Goal: Obtain resource: Download file/media

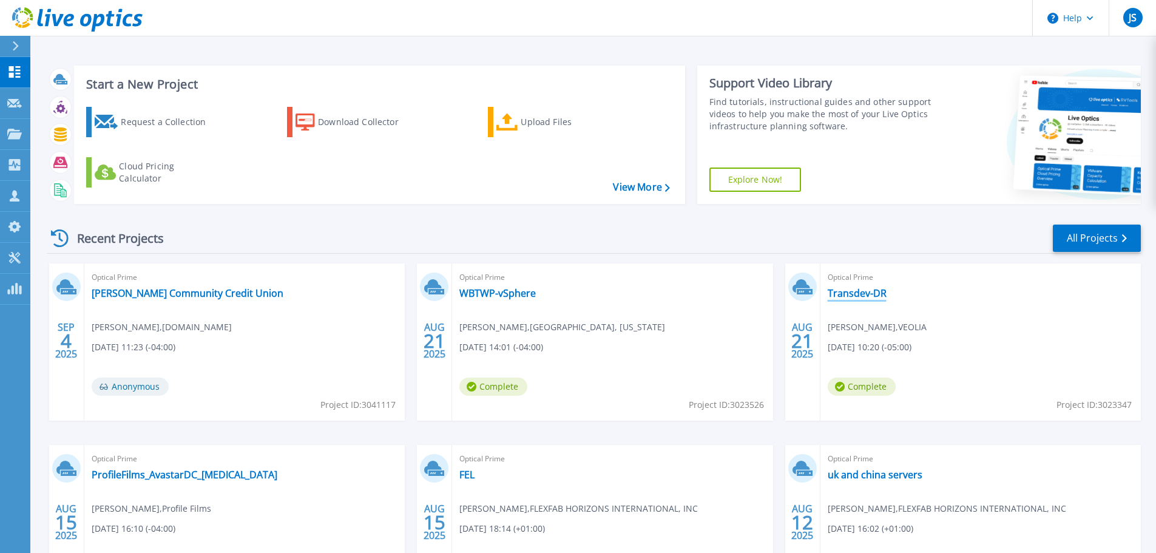
click at [855, 288] on link "Transdev-DR" at bounding box center [857, 293] width 59 height 12
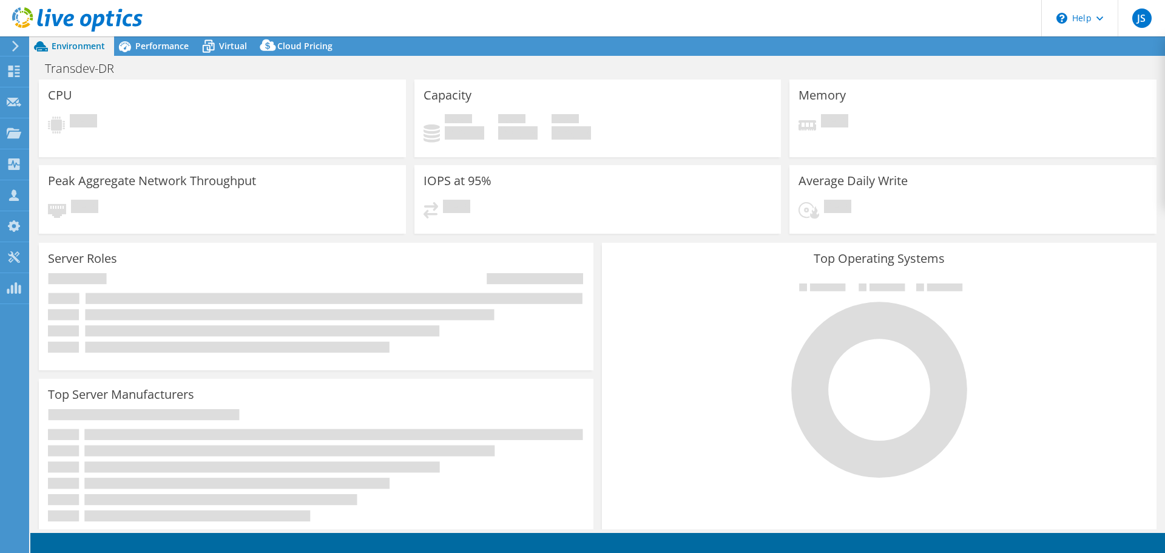
select select "USD"
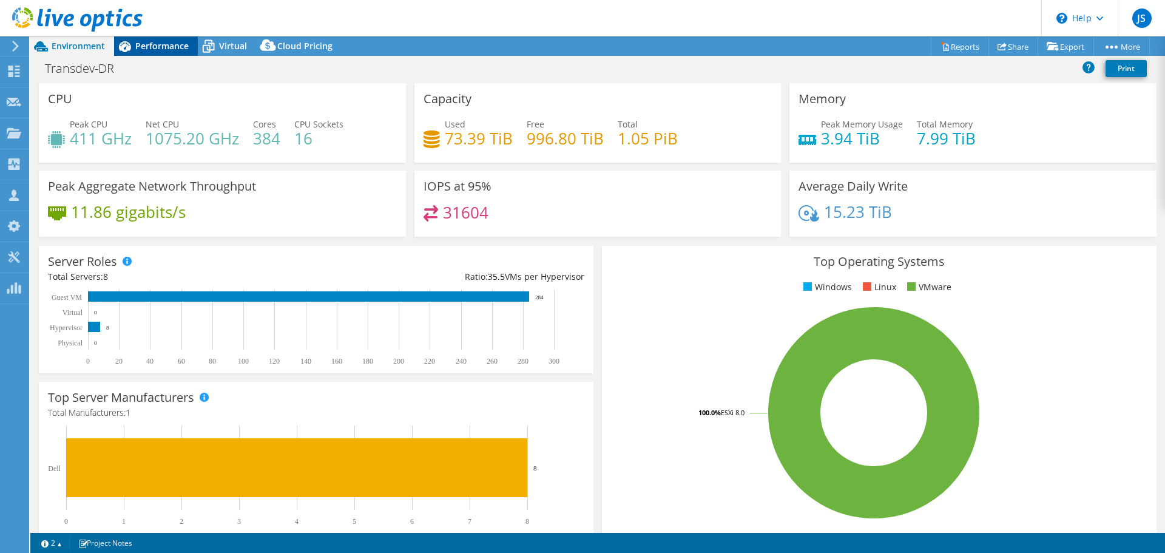
click at [175, 49] on span "Performance" at bounding box center [161, 46] width 53 height 12
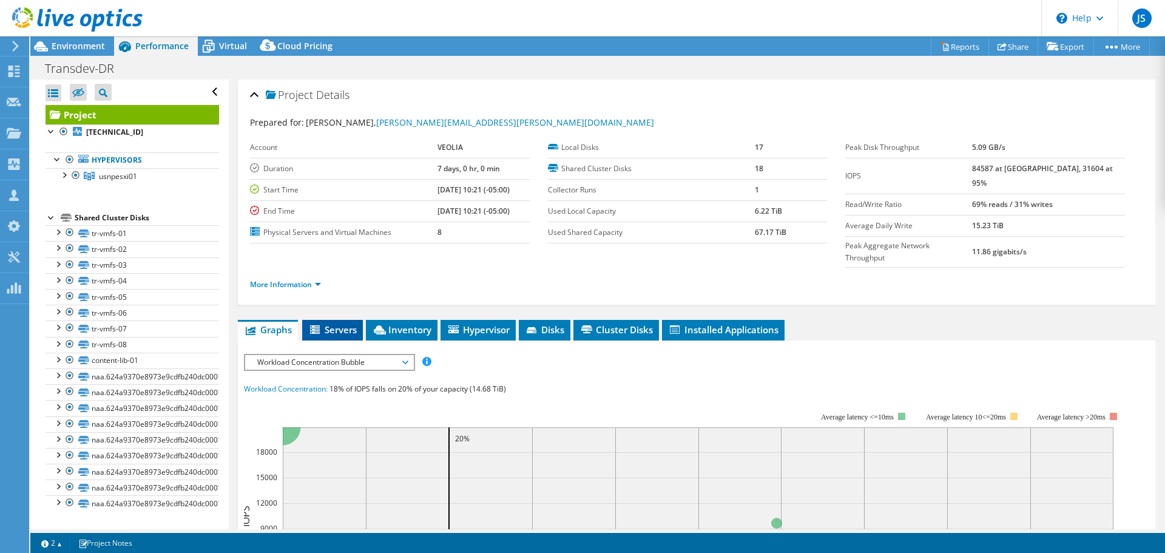
click at [340, 323] on span "Servers" at bounding box center [332, 329] width 49 height 12
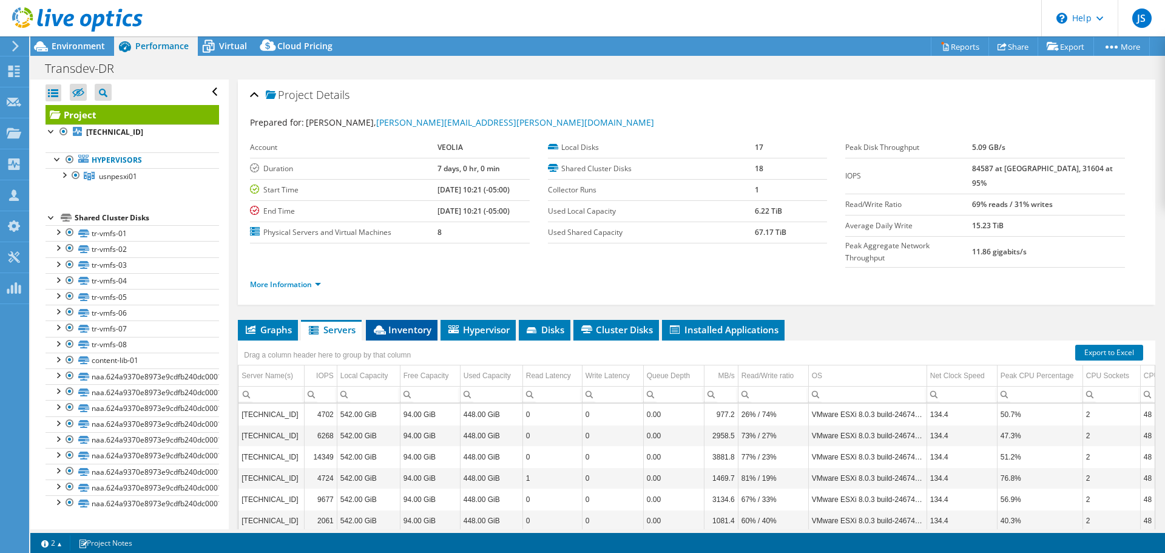
click at [396, 323] on span "Inventory" at bounding box center [401, 329] width 59 height 12
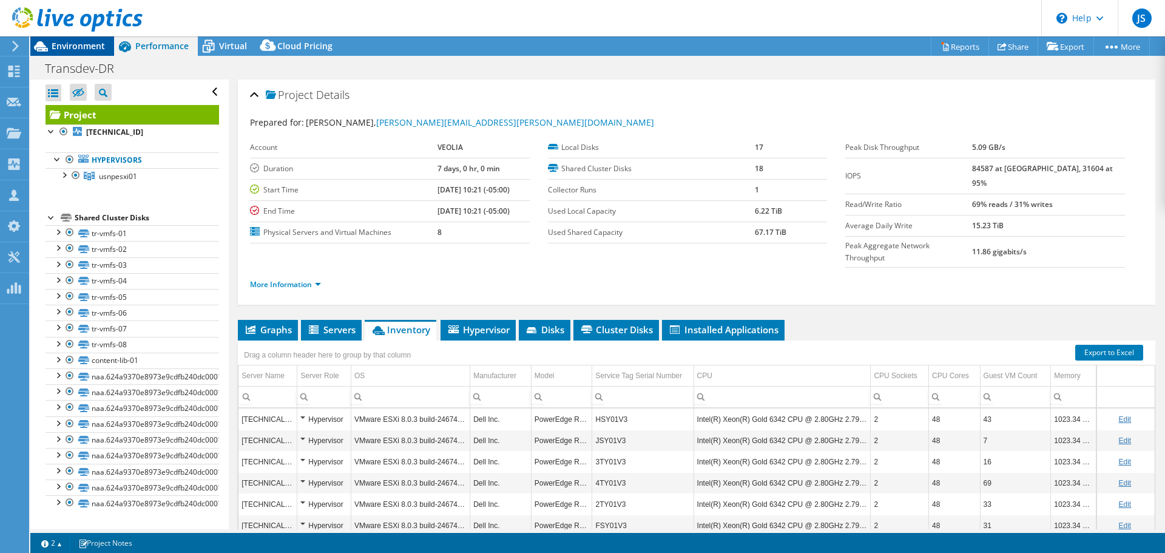
click at [85, 46] on span "Environment" at bounding box center [78, 46] width 53 height 12
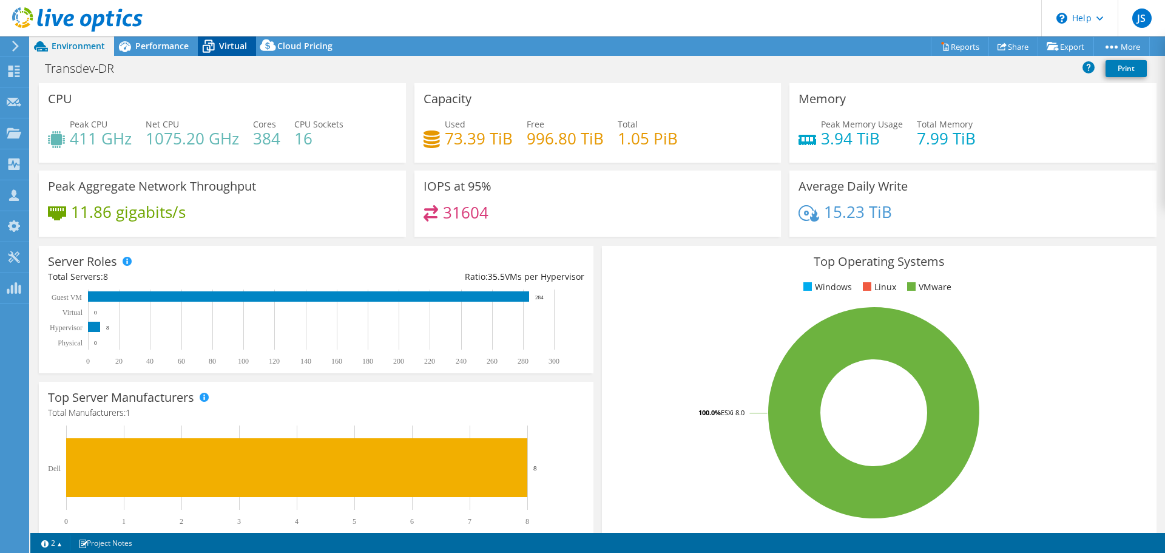
click at [234, 50] on span "Virtual" at bounding box center [233, 46] width 28 height 12
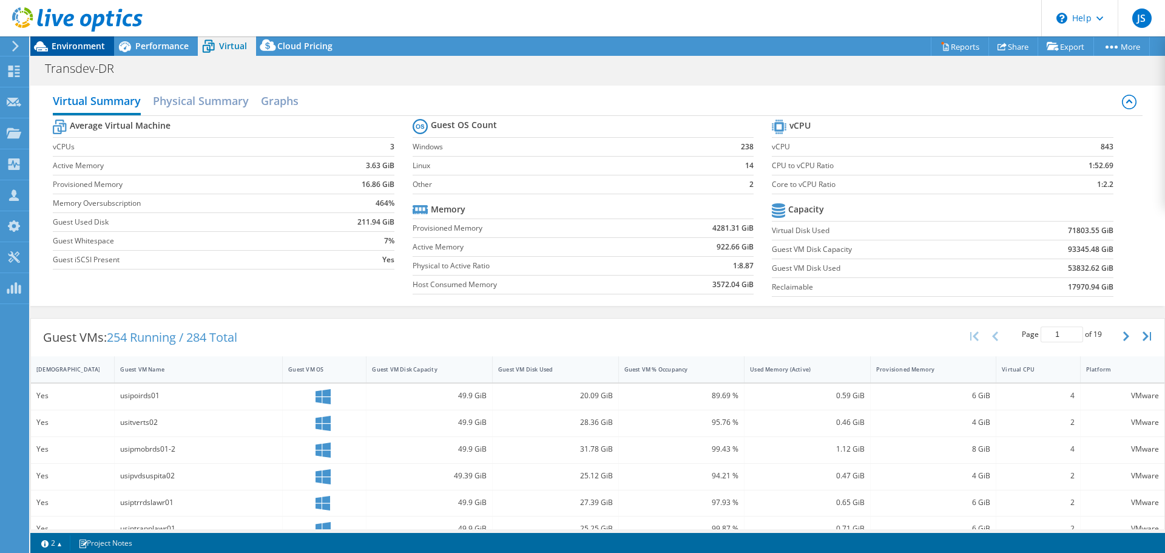
click at [78, 46] on span "Environment" at bounding box center [78, 46] width 53 height 12
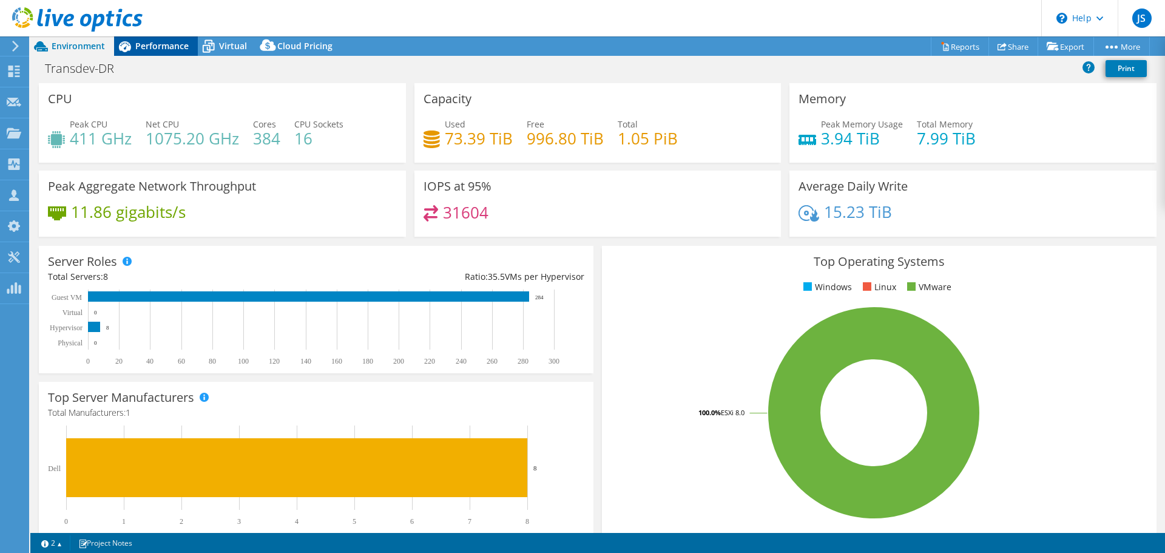
click at [163, 53] on div "Performance" at bounding box center [156, 45] width 84 height 19
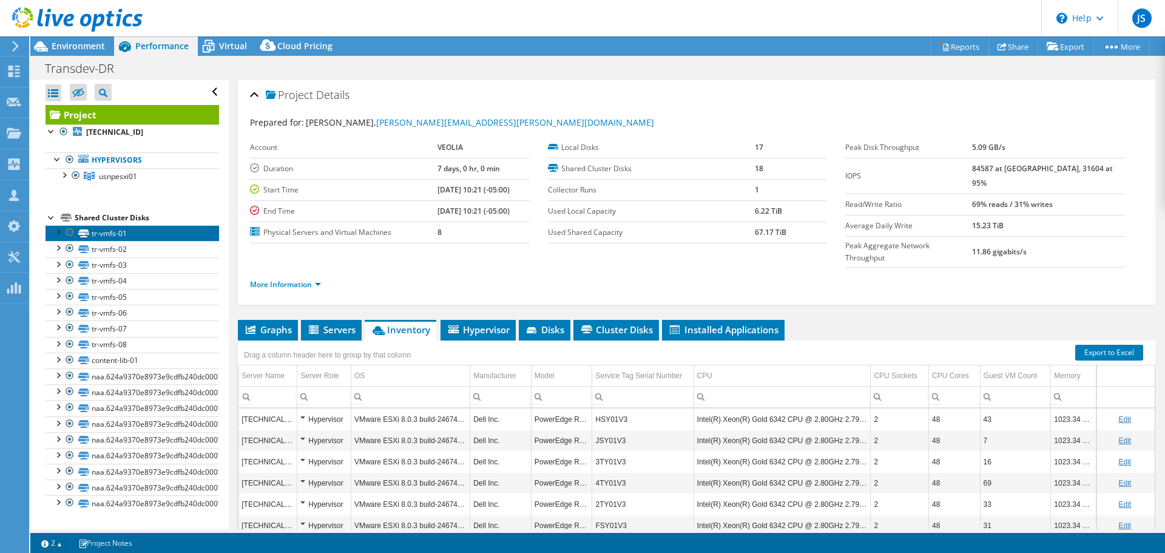
click at [101, 234] on link "tr-vmfs-01" at bounding box center [133, 233] width 174 height 16
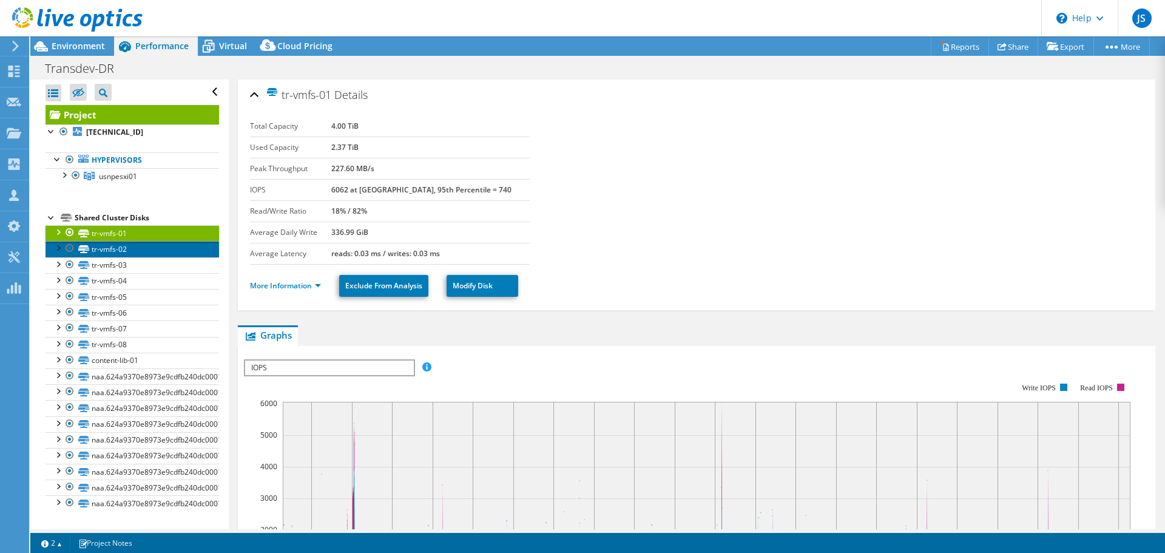
click at [101, 246] on link "tr-vmfs-02" at bounding box center [133, 249] width 174 height 16
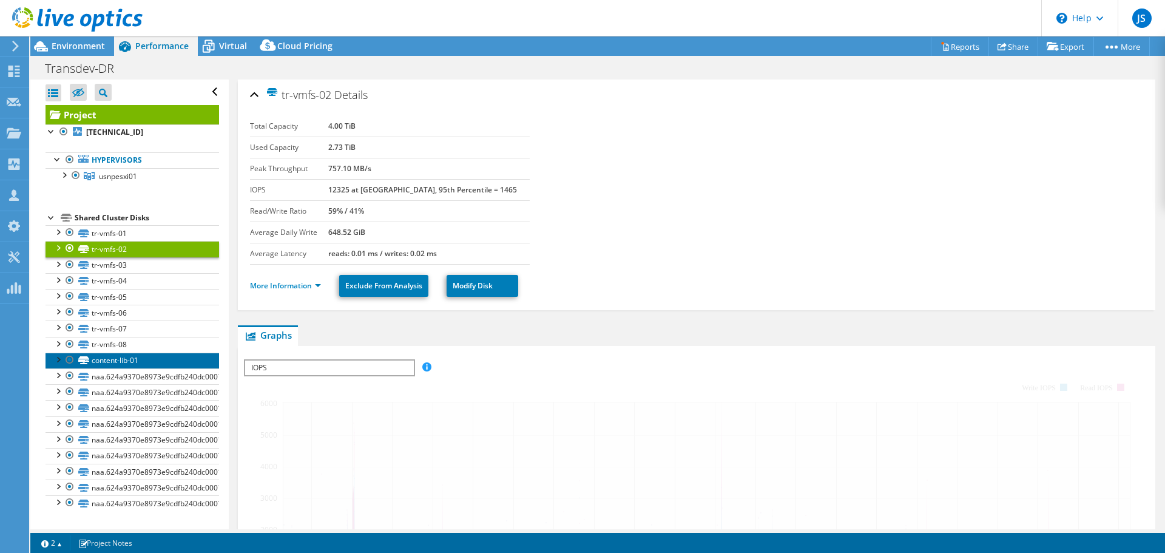
click at [111, 362] on link "content-lib-01" at bounding box center [133, 360] width 174 height 16
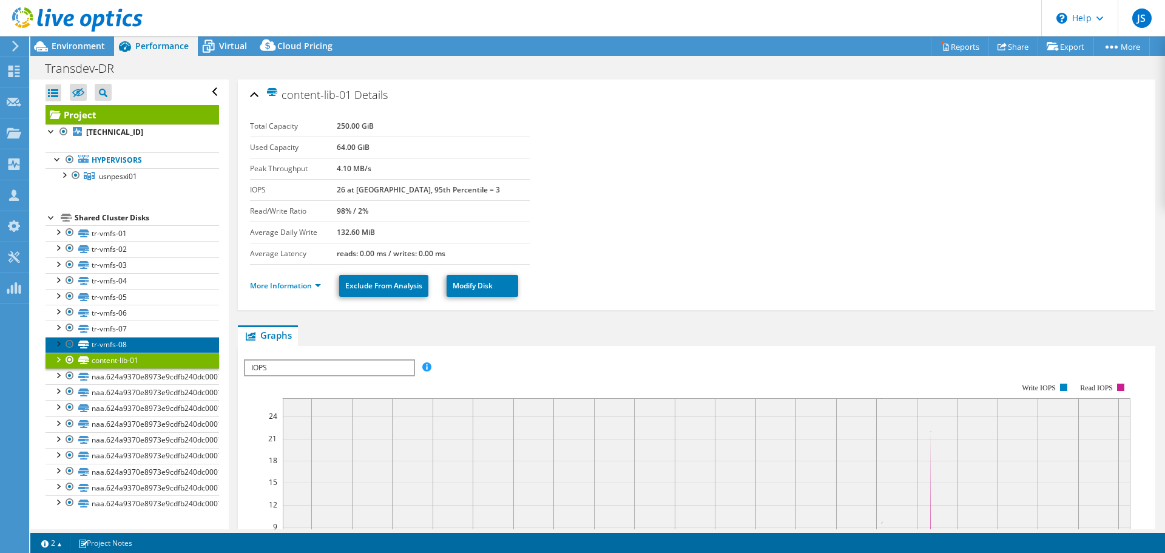
click at [109, 342] on link "tr-vmfs-08" at bounding box center [133, 345] width 174 height 16
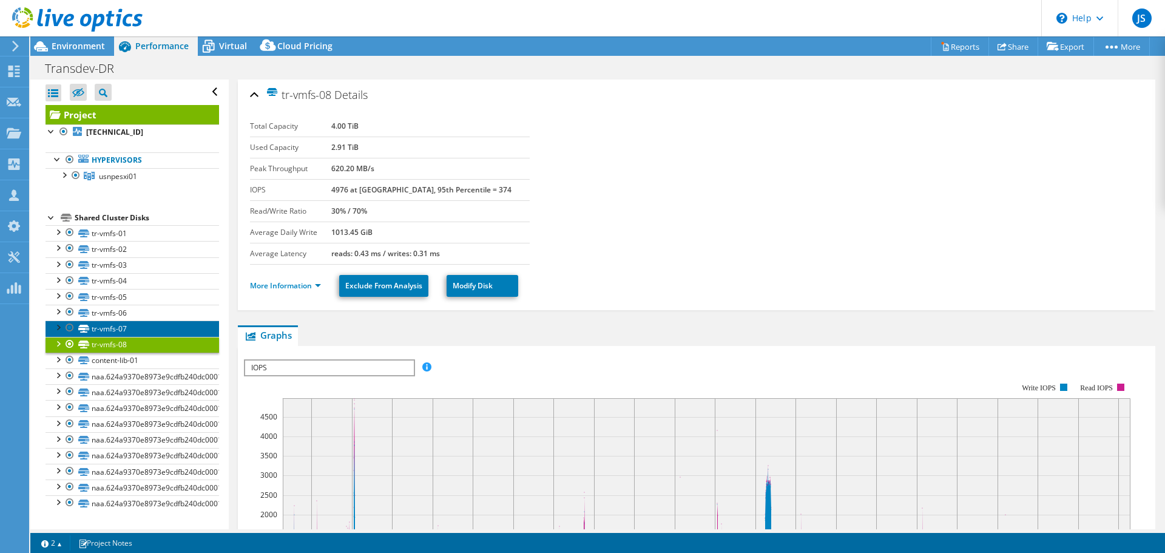
click at [109, 329] on link "tr-vmfs-07" at bounding box center [133, 328] width 174 height 16
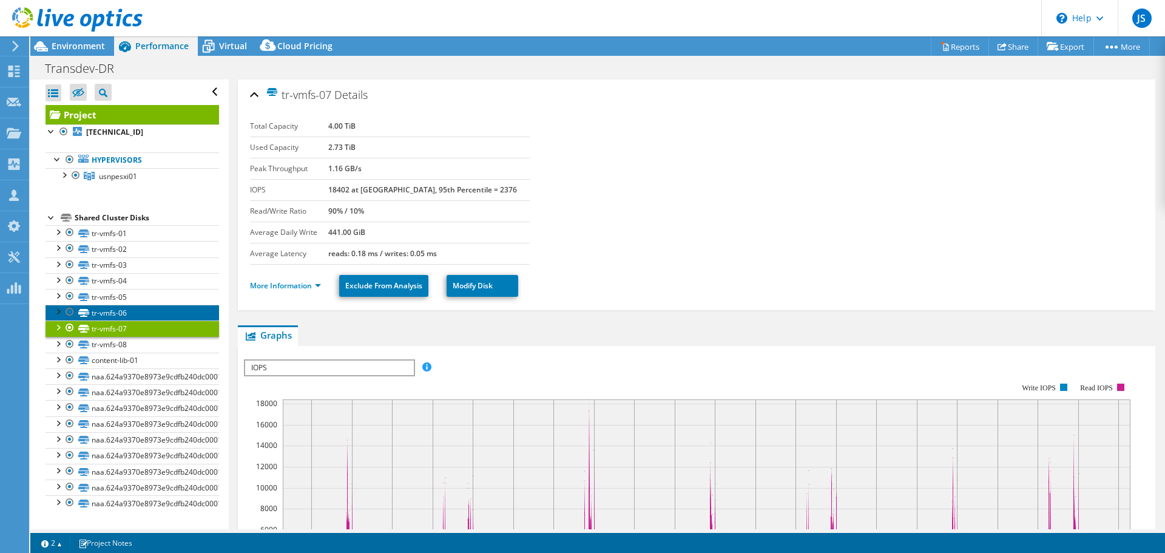
click at [109, 312] on link "tr-vmfs-06" at bounding box center [133, 313] width 174 height 16
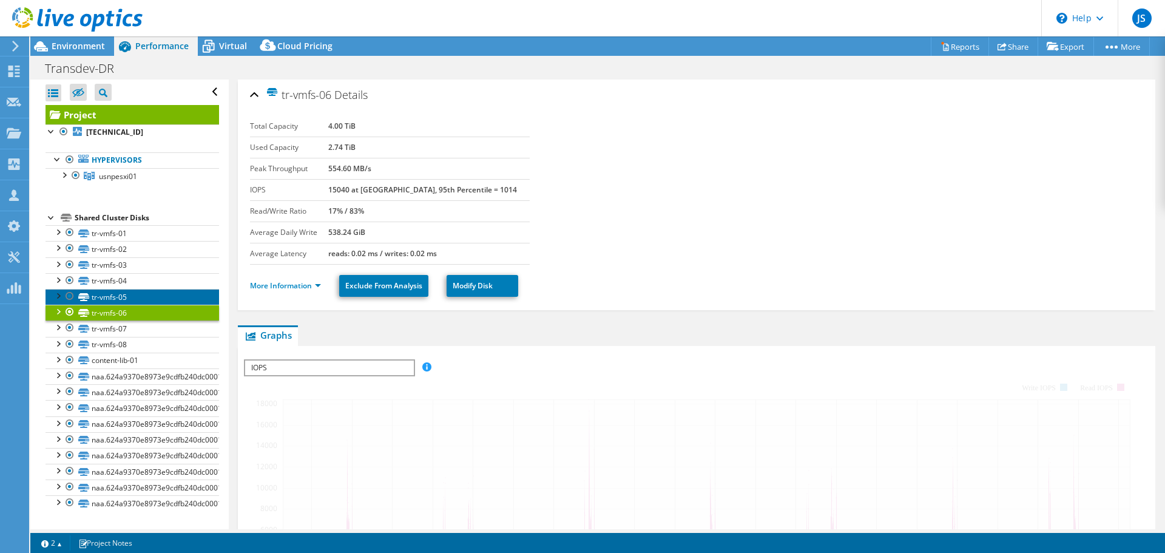
click at [109, 301] on link "tr-vmfs-05" at bounding box center [133, 297] width 174 height 16
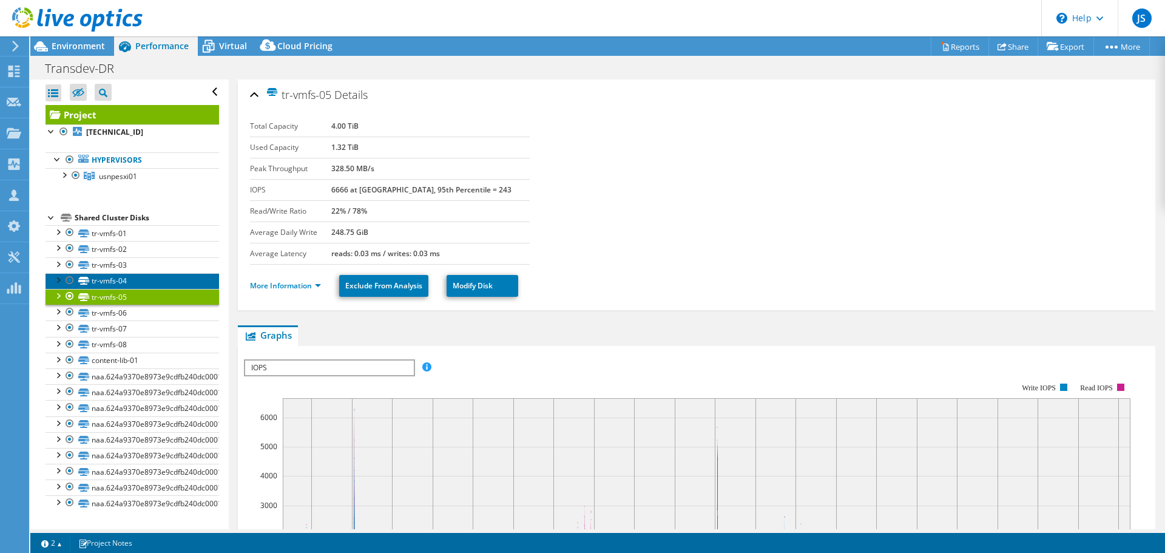
click at [109, 282] on link "tr-vmfs-04" at bounding box center [133, 281] width 174 height 16
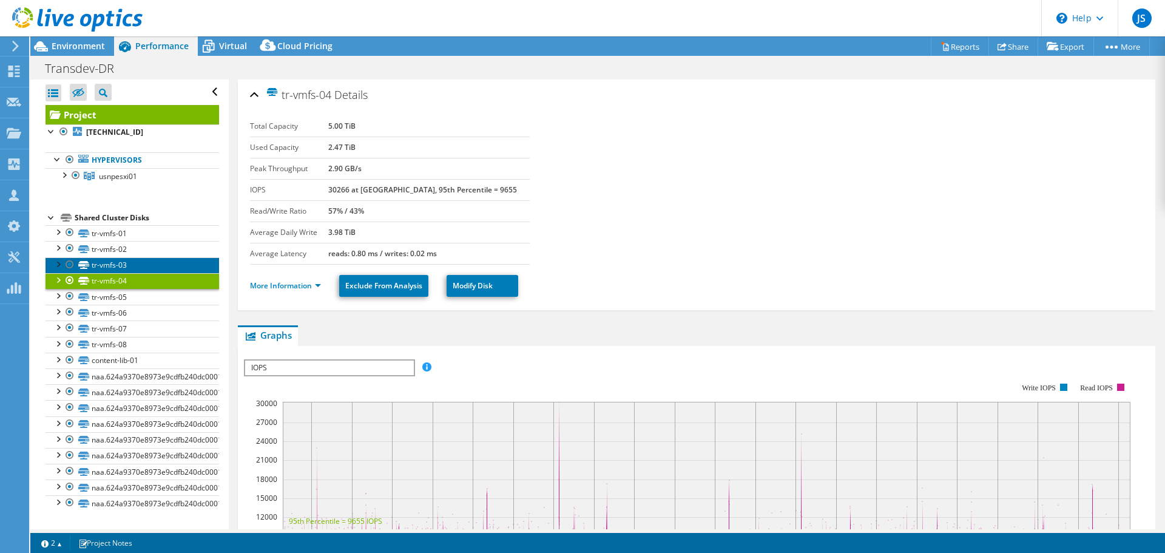
click at [109, 265] on link "tr-vmfs-03" at bounding box center [133, 265] width 174 height 16
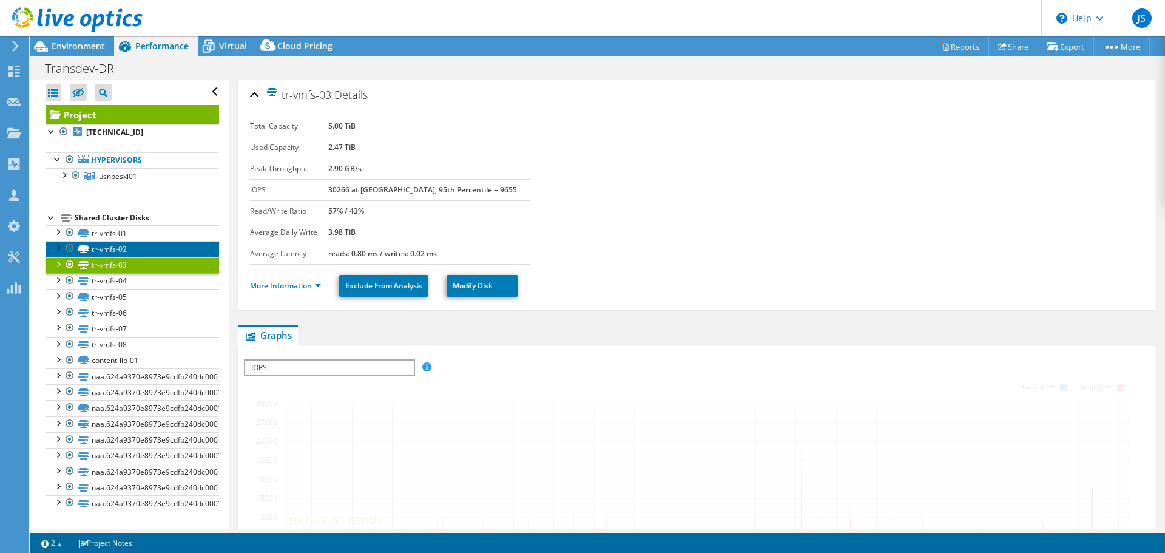
click at [110, 251] on link "tr-vmfs-02" at bounding box center [133, 249] width 174 height 16
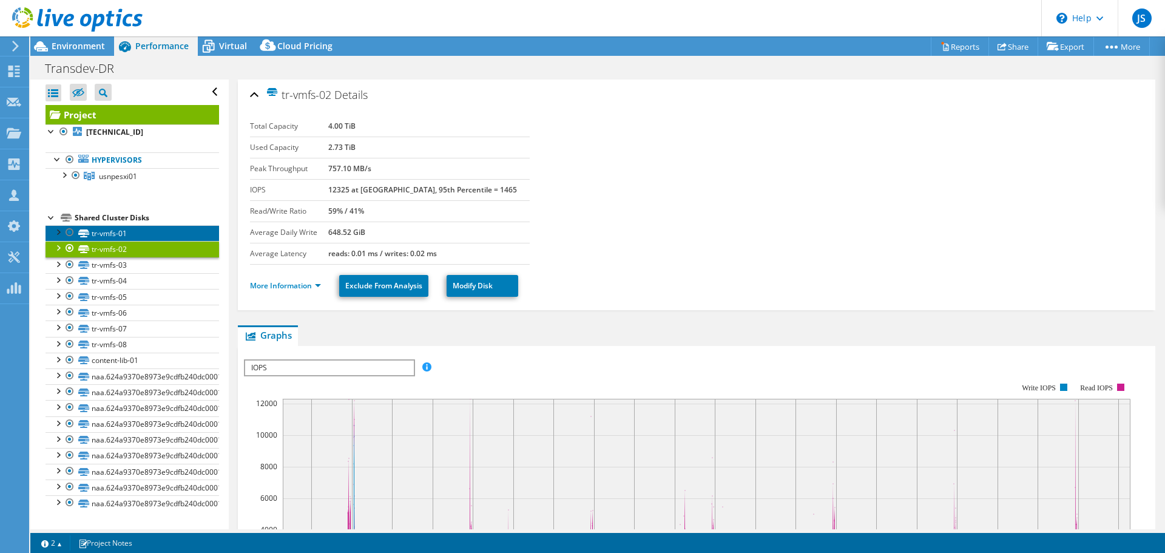
click at [110, 238] on link "tr-vmfs-01" at bounding box center [133, 233] width 174 height 16
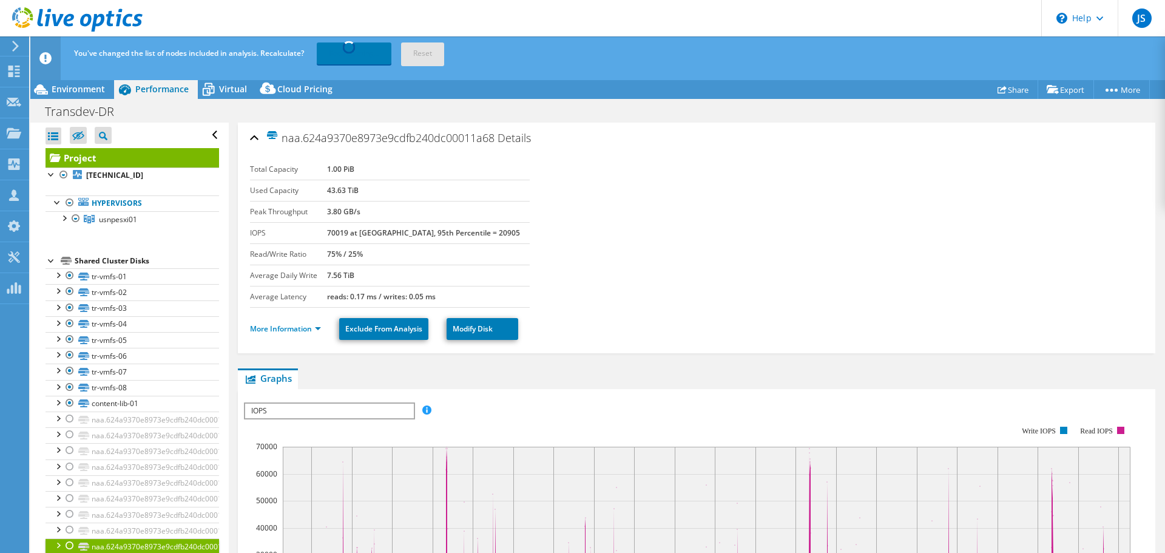
select select "USD"
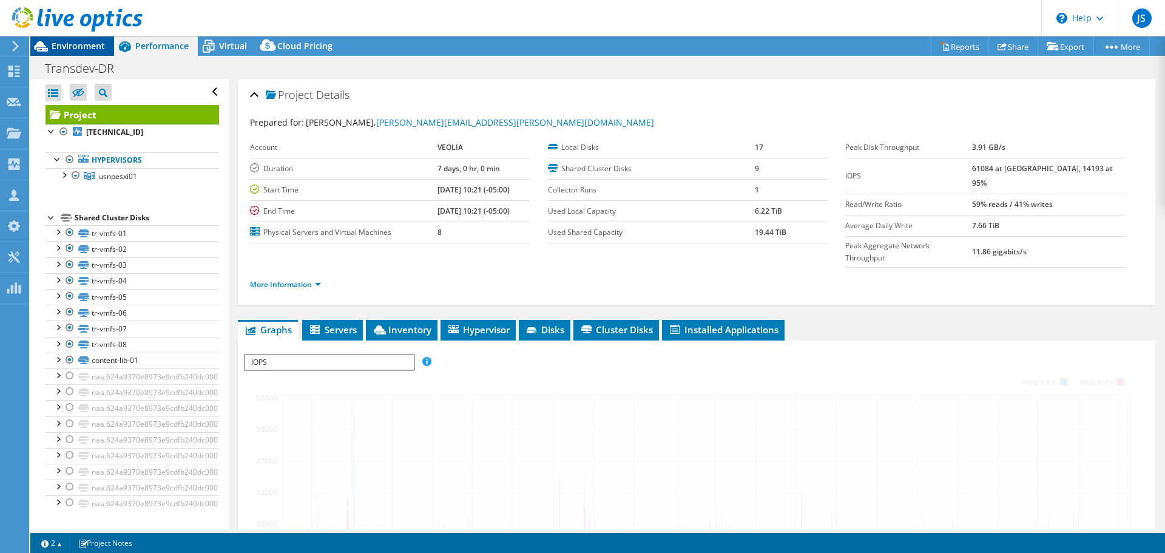
click at [81, 42] on span "Environment" at bounding box center [78, 46] width 53 height 12
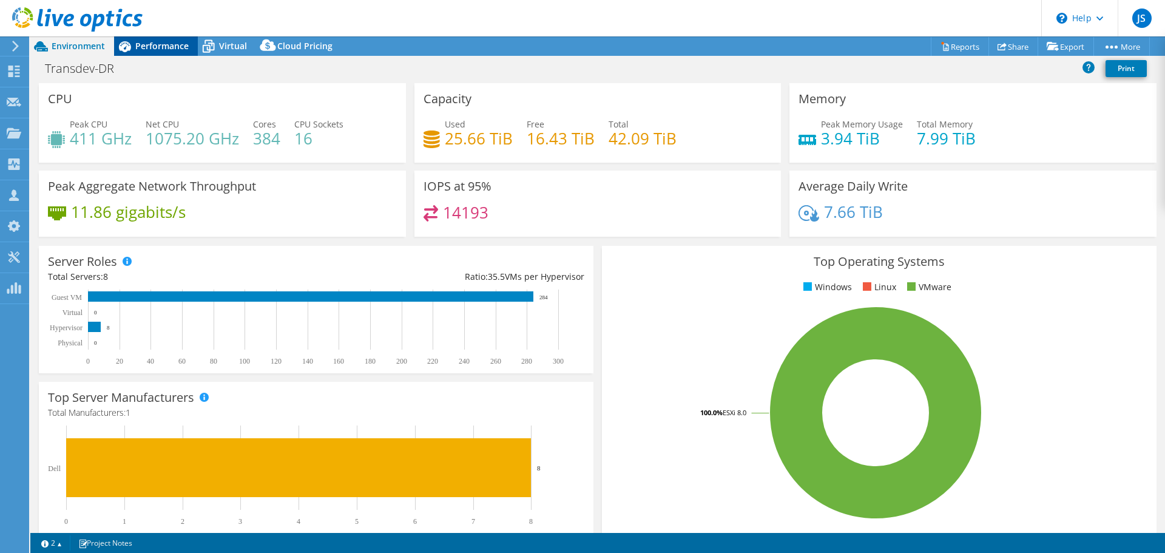
click at [136, 43] on span "Performance" at bounding box center [161, 46] width 53 height 12
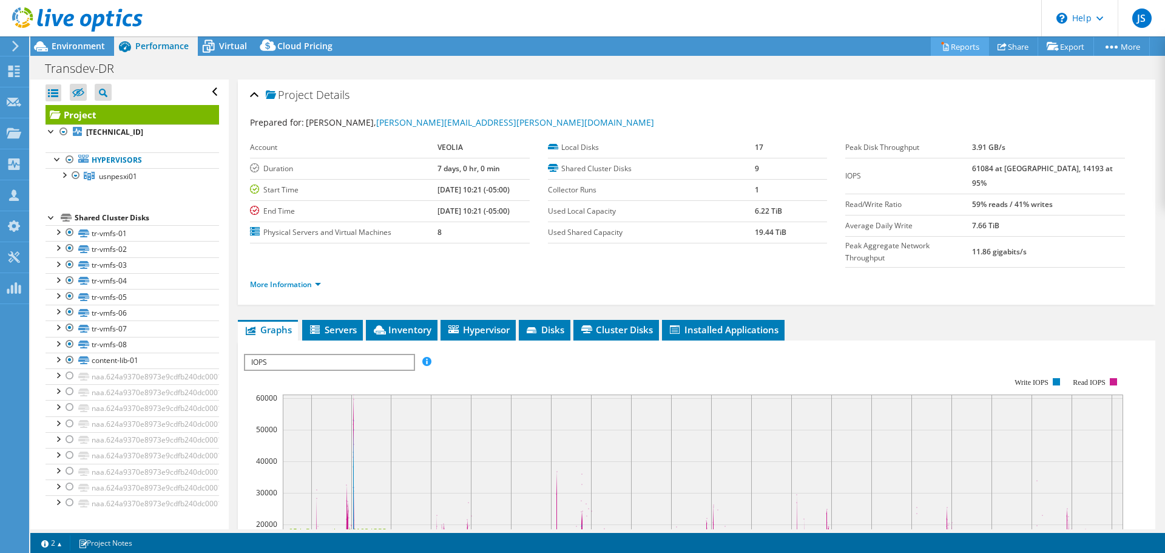
click at [954, 49] on link "Reports" at bounding box center [960, 46] width 58 height 19
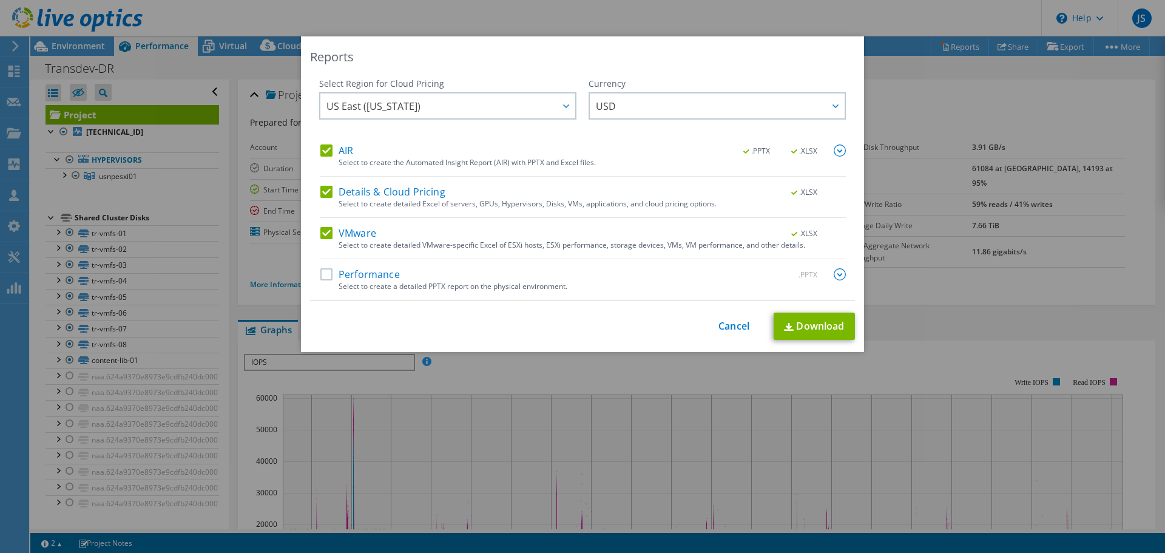
click at [326, 152] on label "AIR" at bounding box center [336, 150] width 33 height 12
click at [0, 0] on input "AIR" at bounding box center [0, 0] width 0 height 0
click at [322, 186] on label "Details & Cloud Pricing" at bounding box center [382, 192] width 125 height 12
click at [0, 0] on input "Details & Cloud Pricing" at bounding box center [0, 0] width 0 height 0
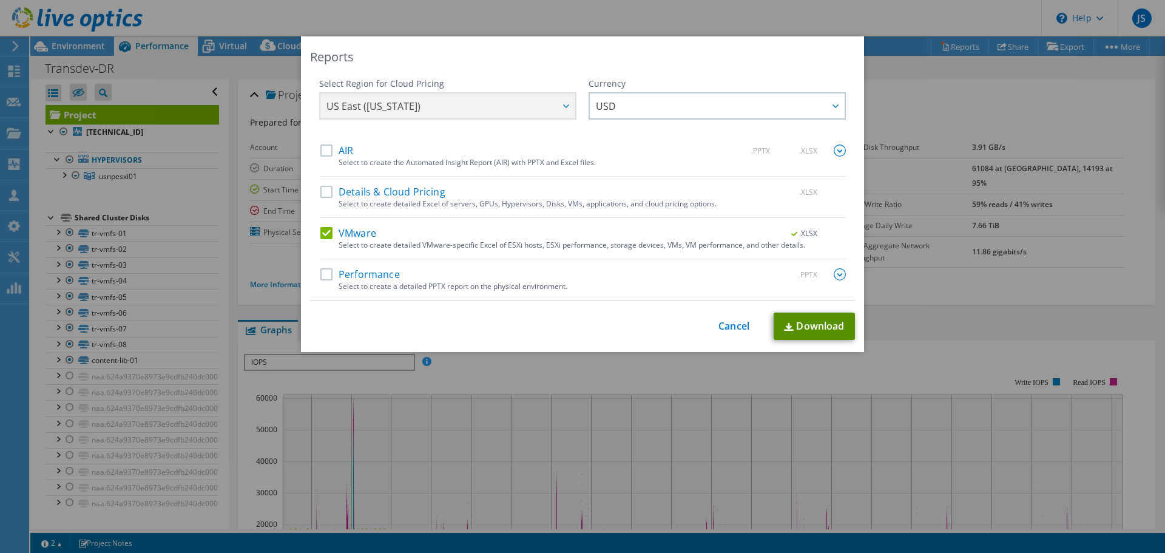
click at [829, 331] on link "Download" at bounding box center [814, 325] width 81 height 27
click at [86, 502] on div "Reports Select Region for Cloud Pricing Asia Pacific ([GEOGRAPHIC_DATA]) [GEOGR…" at bounding box center [582, 276] width 1165 height 480
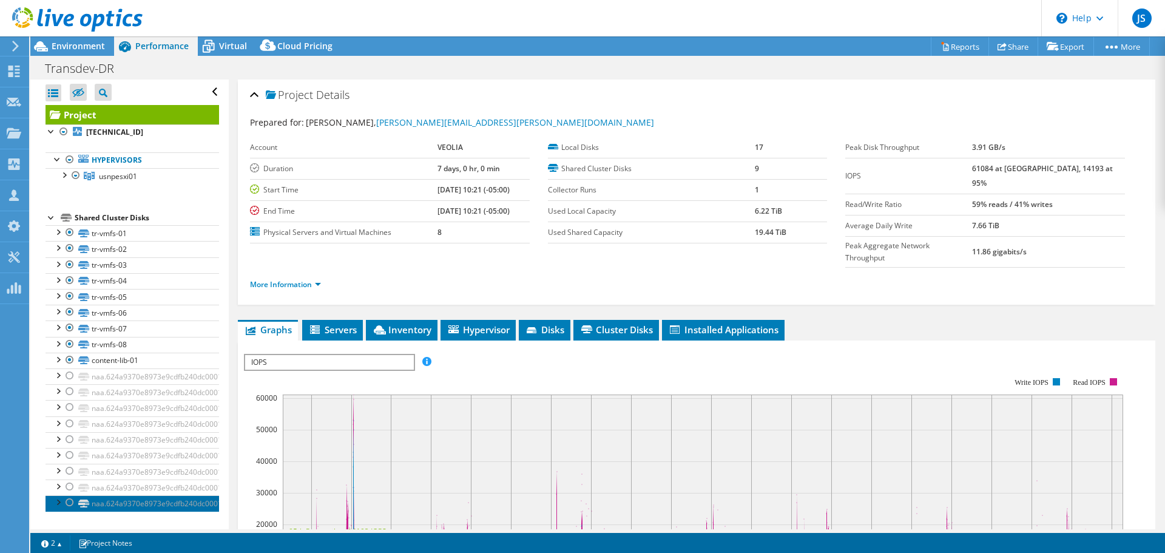
click at [188, 503] on link "naa.624a9370e8973e9cdfb240dc00011a68" at bounding box center [133, 503] width 174 height 16
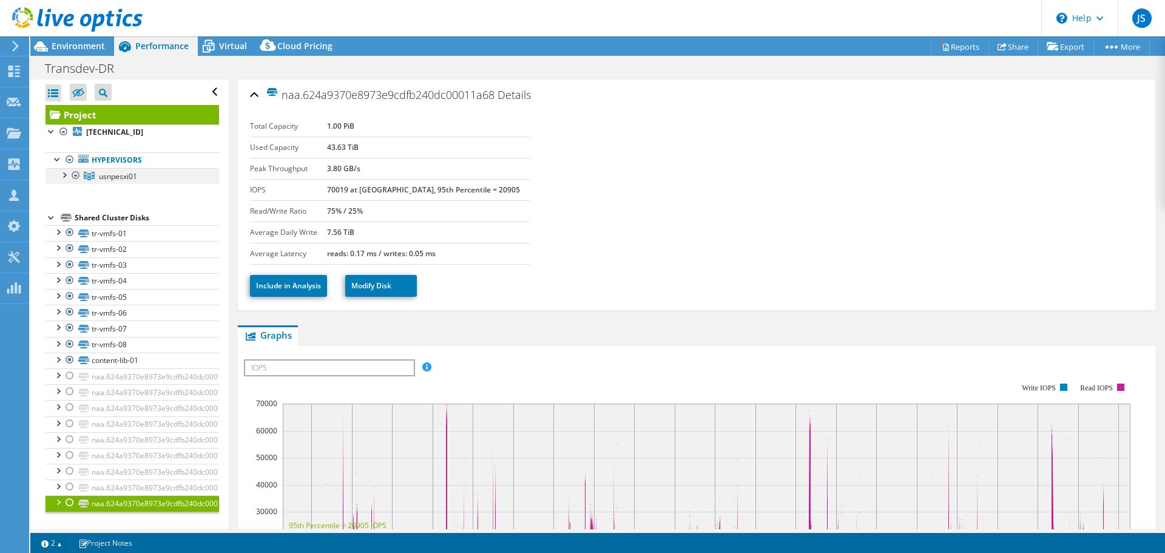
click at [67, 174] on div at bounding box center [64, 174] width 12 height 12
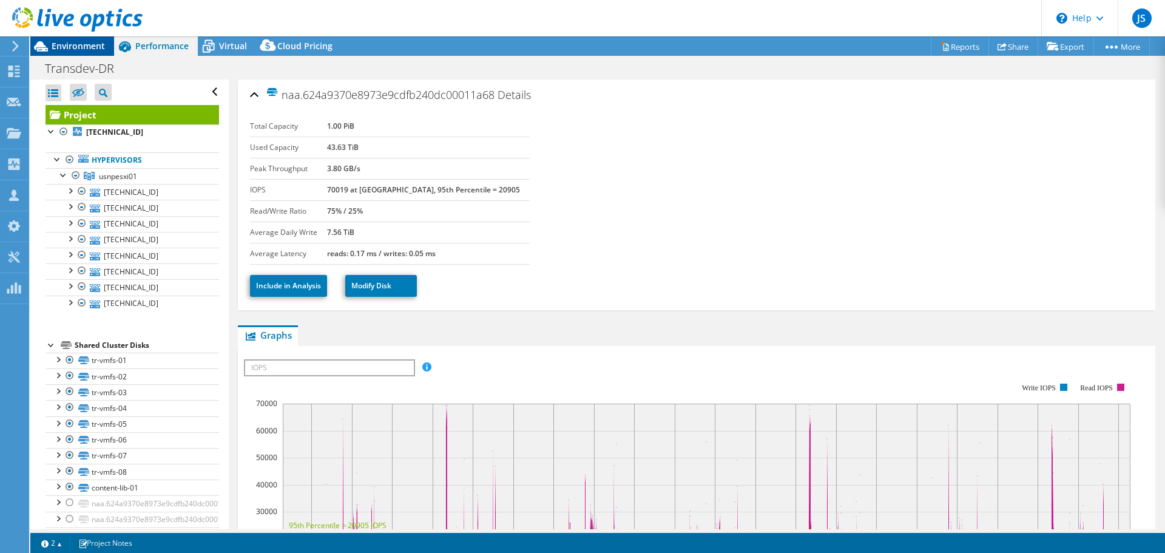
click at [70, 46] on span "Environment" at bounding box center [78, 46] width 53 height 12
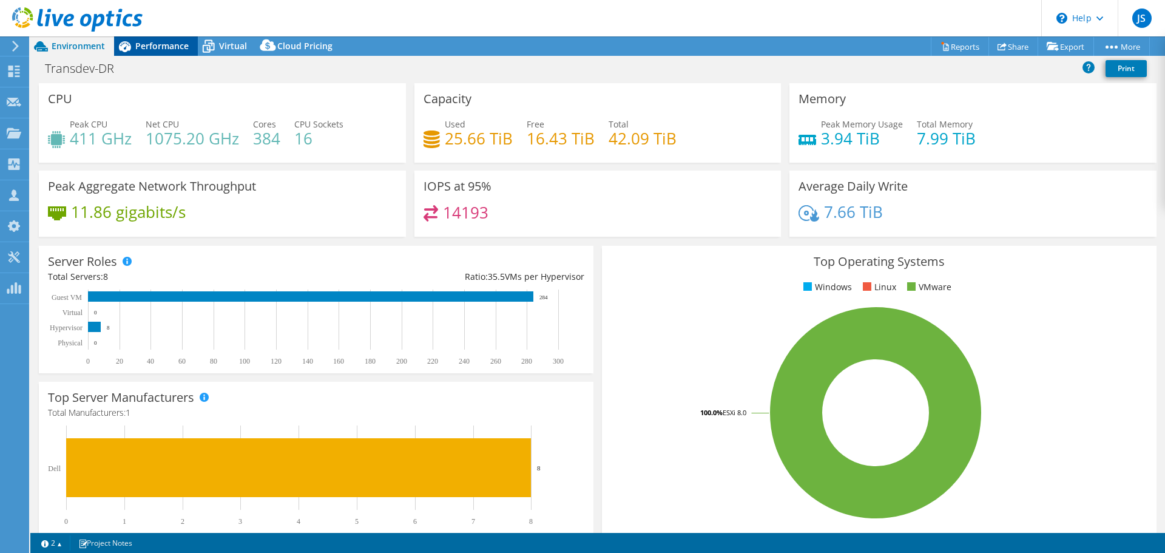
click at [170, 44] on span "Performance" at bounding box center [161, 46] width 53 height 12
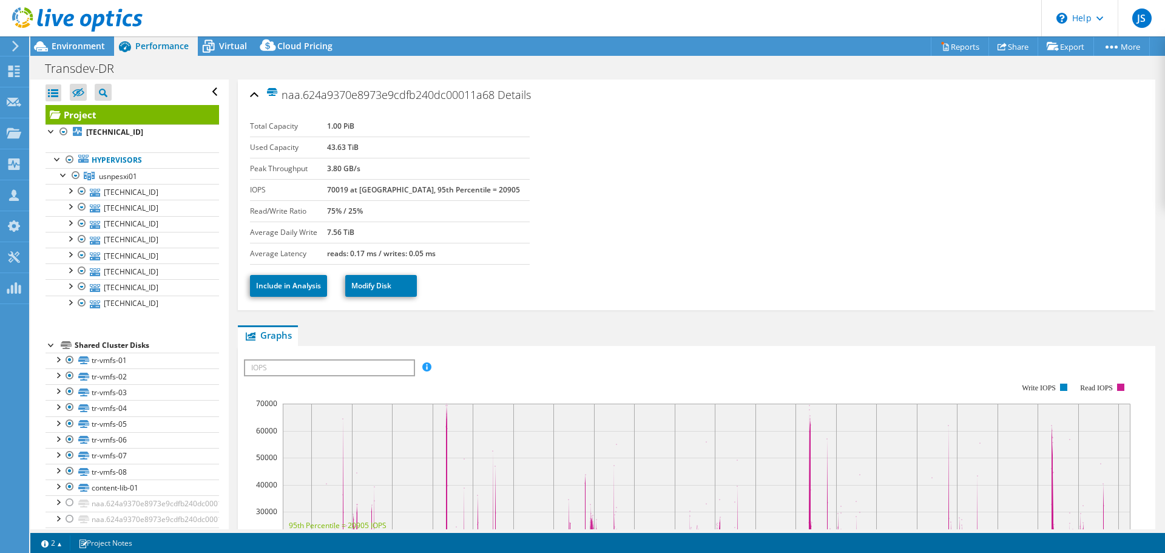
click at [109, 117] on link "Project" at bounding box center [133, 114] width 174 height 19
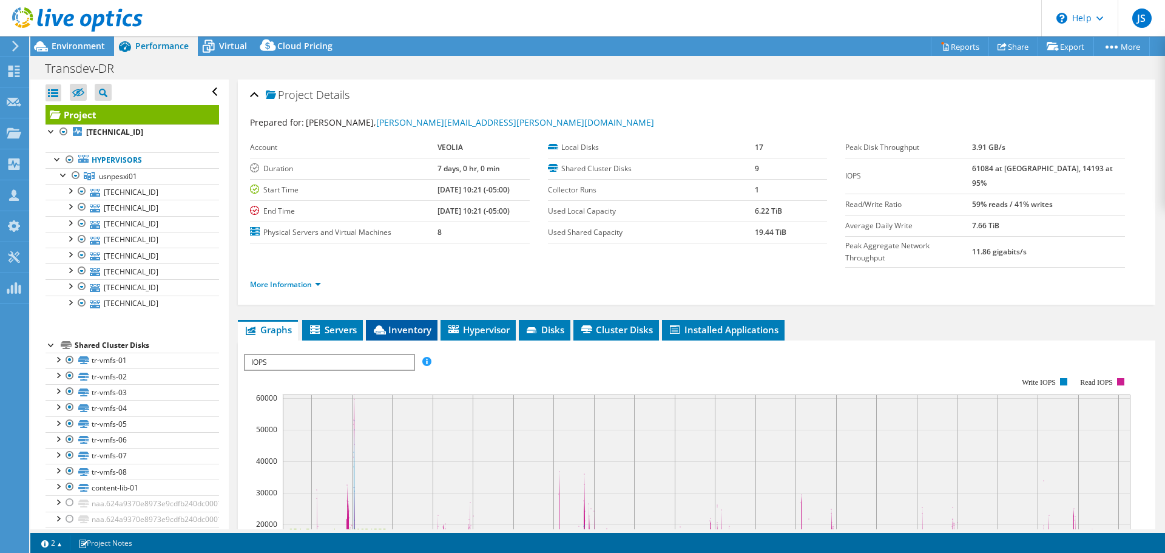
click at [413, 323] on span "Inventory" at bounding box center [401, 329] width 59 height 12
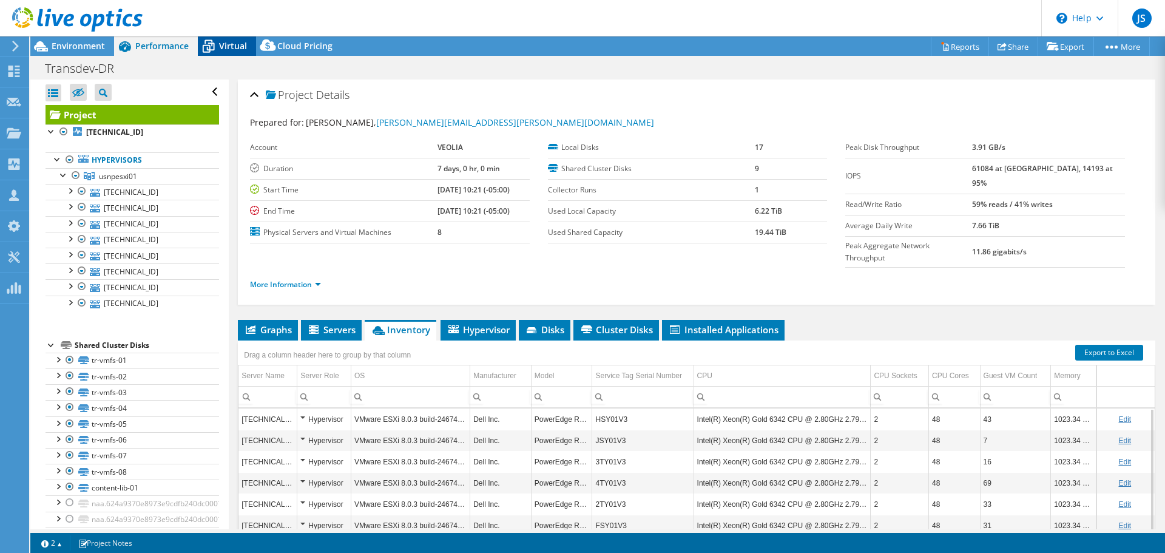
click at [232, 43] on span "Virtual" at bounding box center [233, 46] width 28 height 12
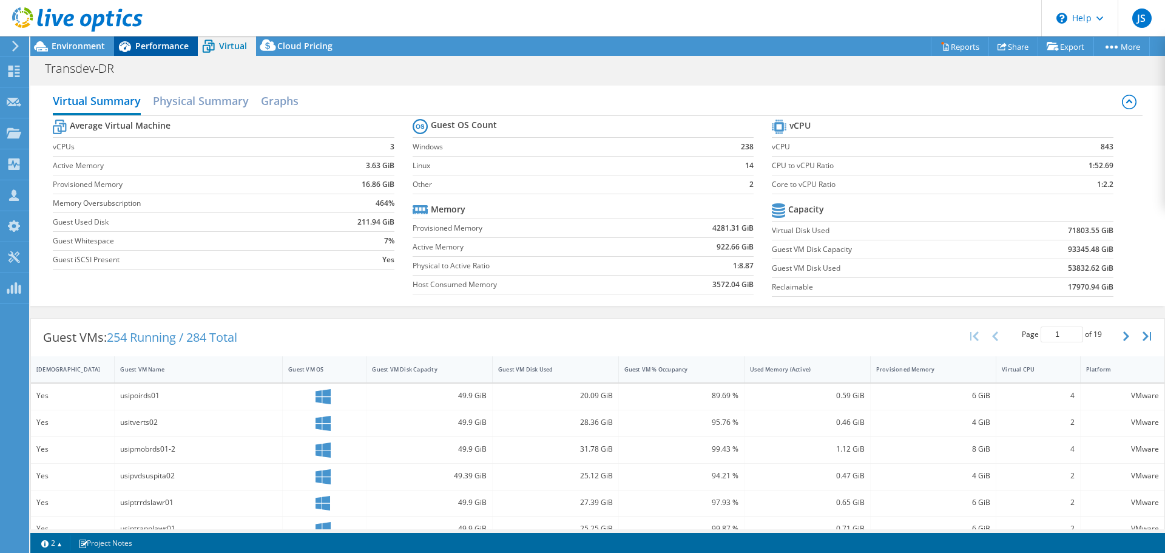
click at [165, 43] on span "Performance" at bounding box center [161, 46] width 53 height 12
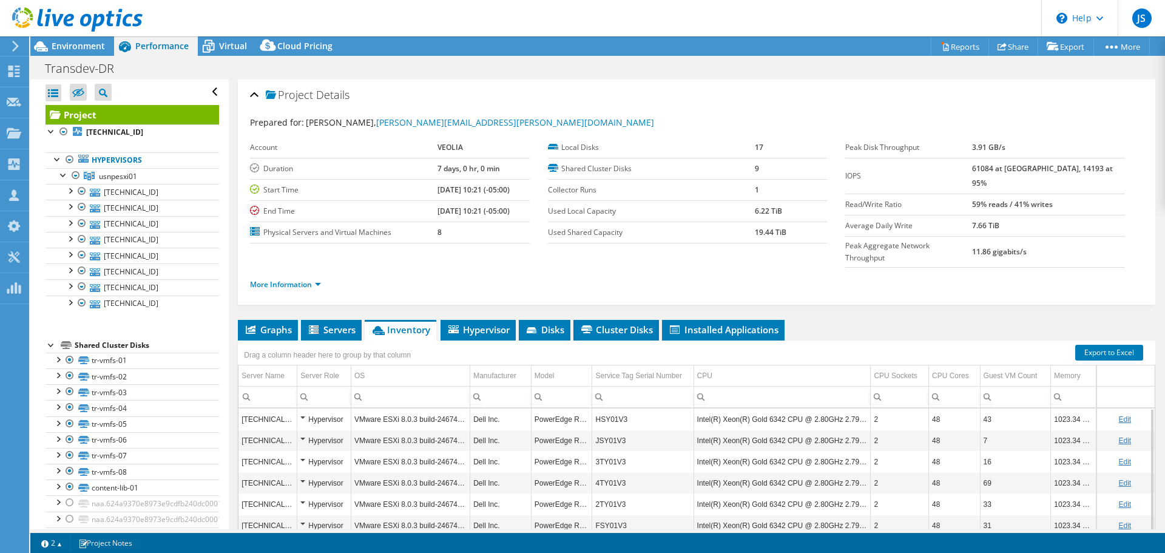
click at [96, 39] on div at bounding box center [71, 20] width 143 height 41
click at [89, 39] on div at bounding box center [71, 20] width 143 height 41
click at [88, 45] on span "Environment" at bounding box center [78, 46] width 53 height 12
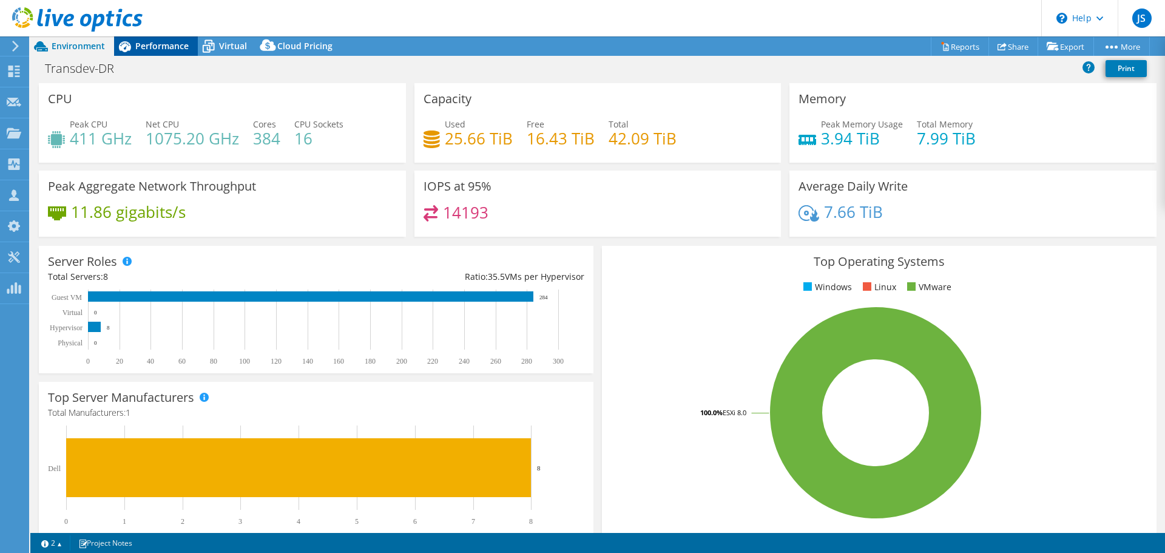
click at [142, 44] on span "Performance" at bounding box center [161, 46] width 53 height 12
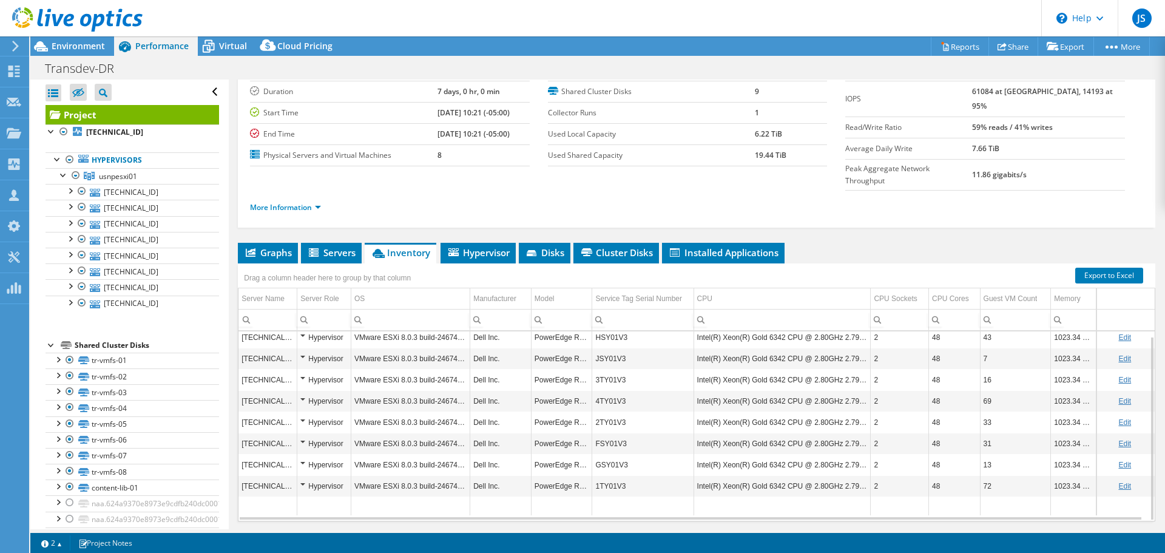
scroll to position [91, 0]
